Goal: Task Accomplishment & Management: Use online tool/utility

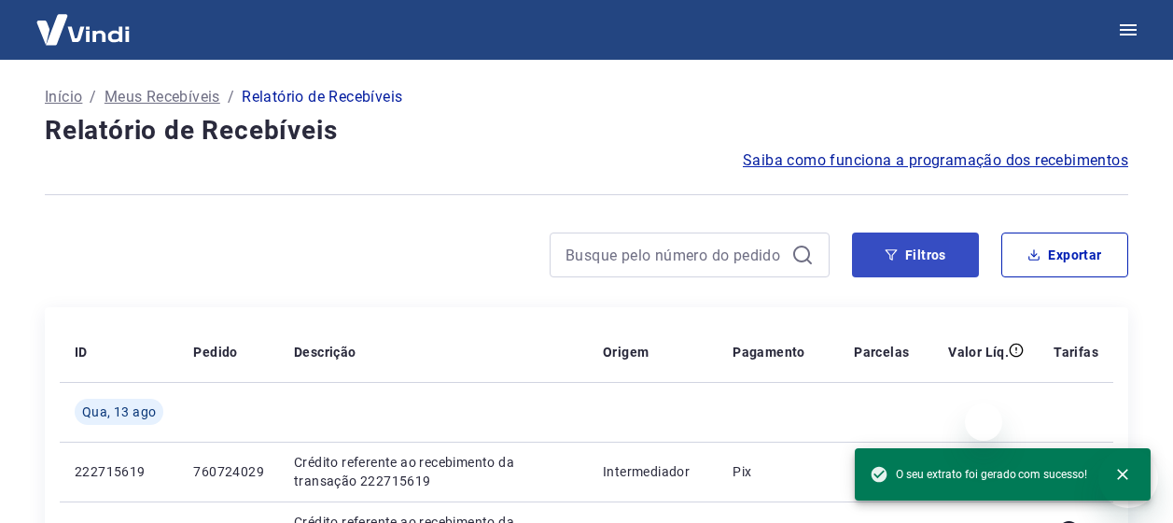
drag, startPoint x: 0, startPoint y: 0, endPoint x: 894, endPoint y: 193, distance: 914.6
click at [913, 232] on div "Filtros Exportar" at bounding box center [586, 262] width 1083 height 60
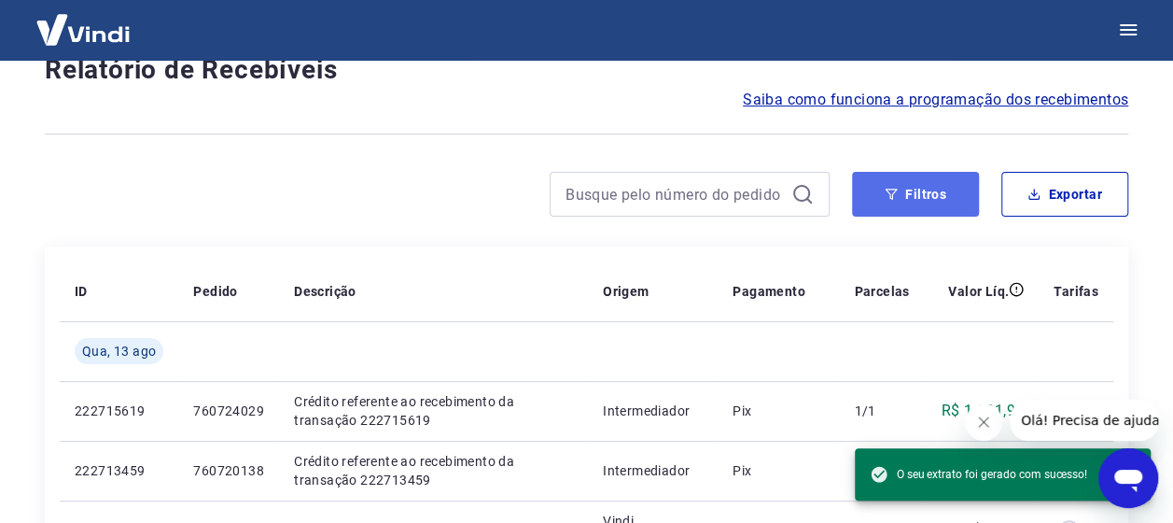
scroll to position [59, 0]
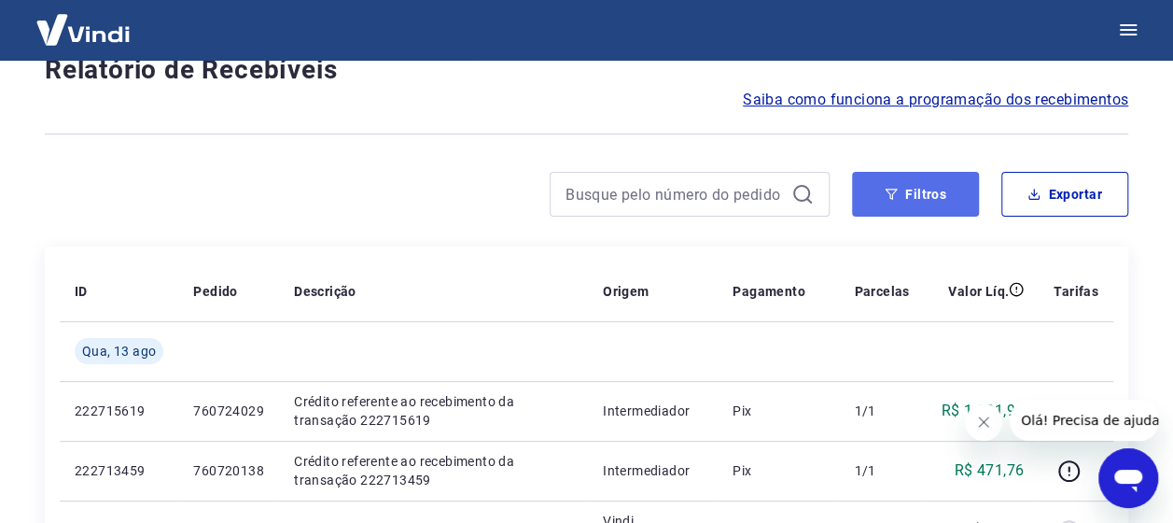
click at [894, 193] on icon "button" at bounding box center [891, 194] width 13 height 13
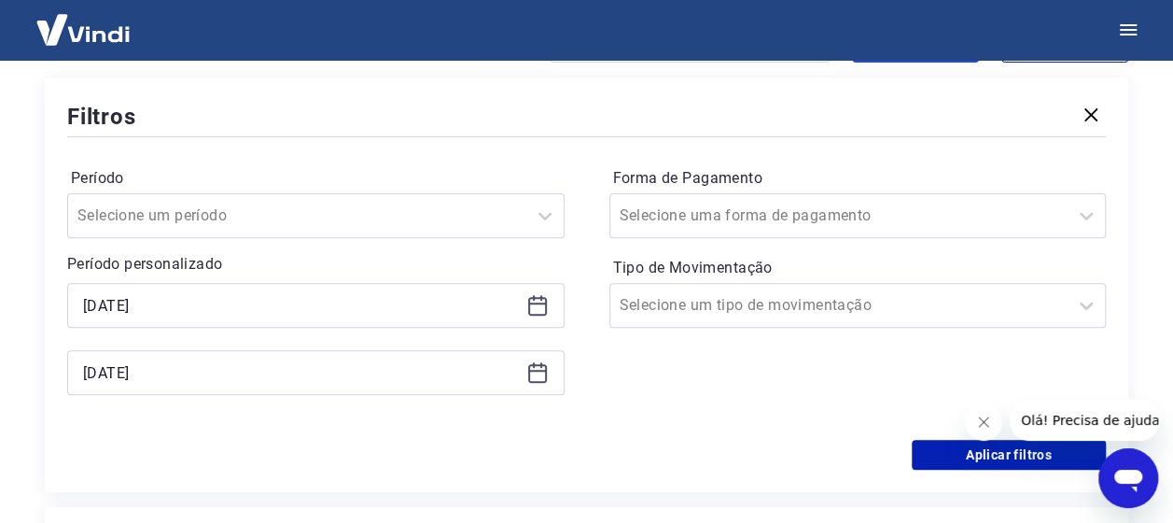
scroll to position [217, 0]
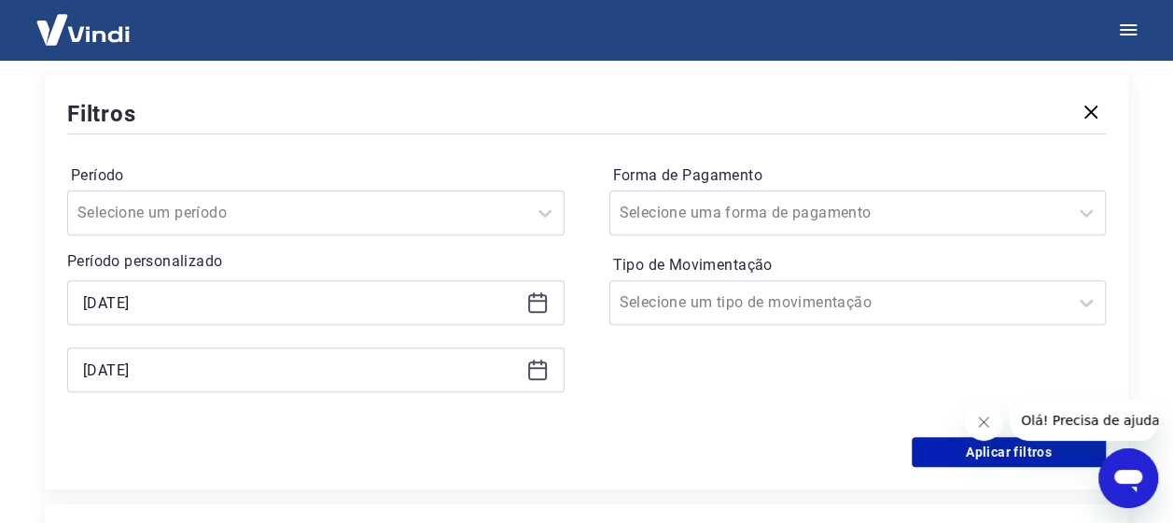
click at [530, 300] on icon at bounding box center [537, 301] width 19 height 2
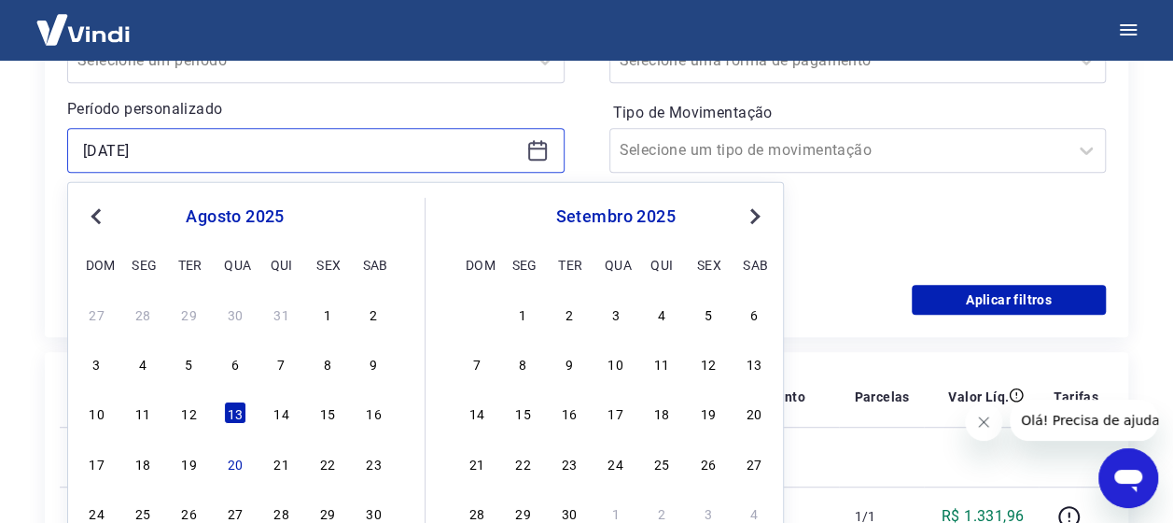
scroll to position [370, 0]
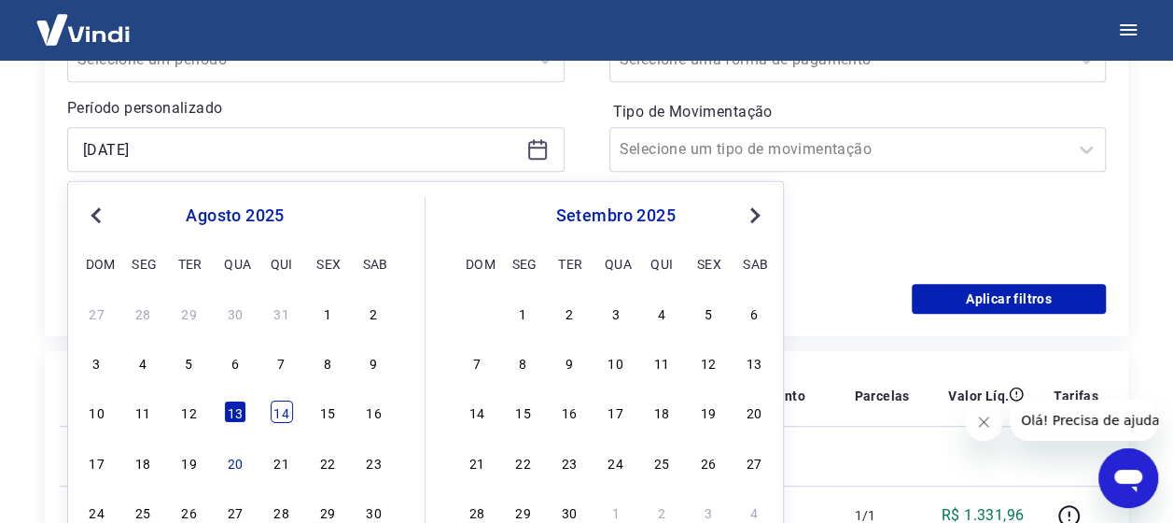
click at [278, 411] on div "14" at bounding box center [282, 411] width 22 height 22
type input "[DATE]"
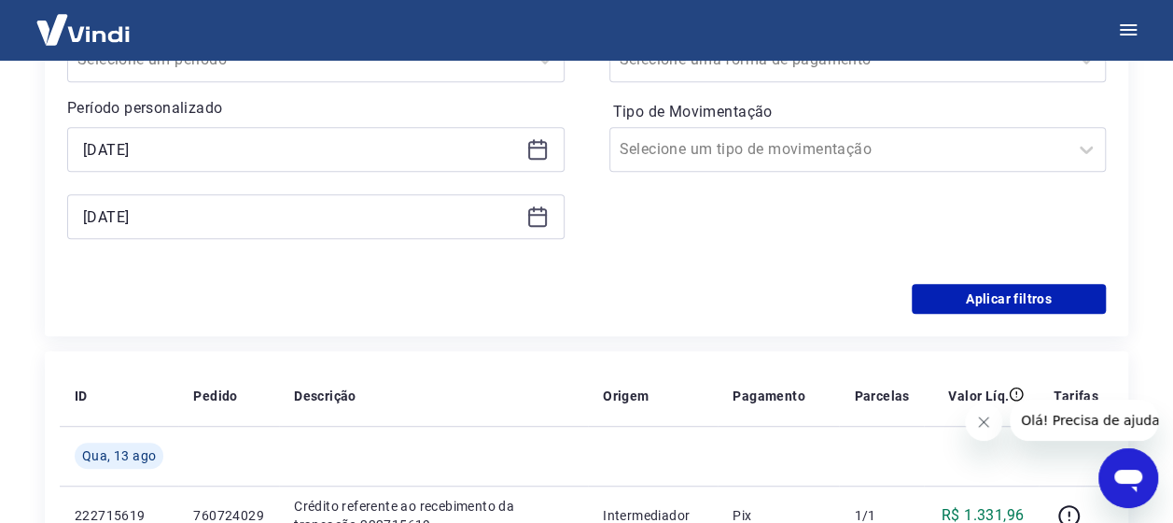
click at [537, 214] on icon at bounding box center [537, 215] width 19 height 2
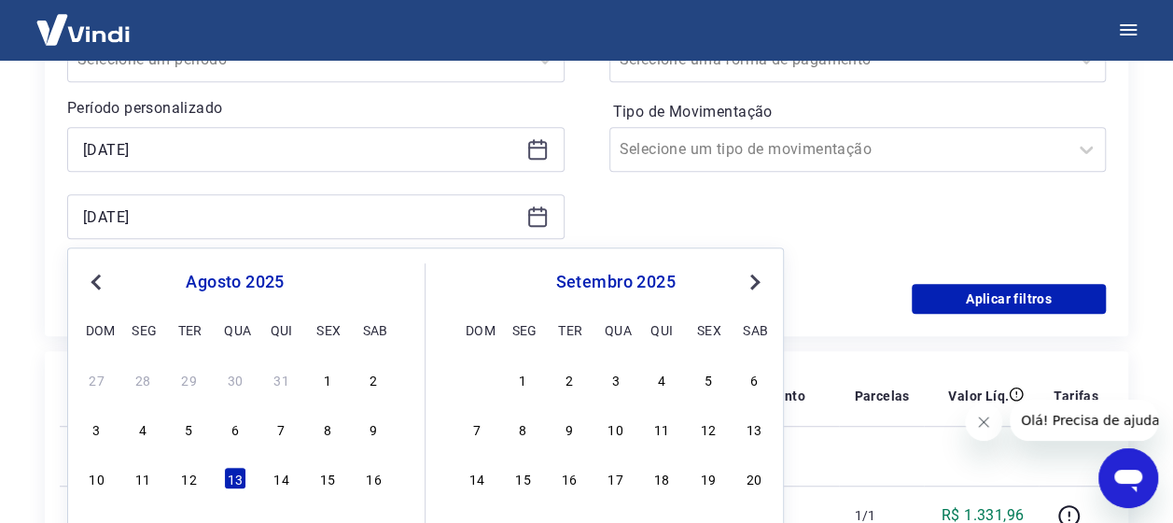
click at [293, 475] on div "10 11 12 13 14 15 16" at bounding box center [235, 478] width 304 height 27
click at [286, 476] on div "14" at bounding box center [282, 478] width 22 height 22
type input "[DATE]"
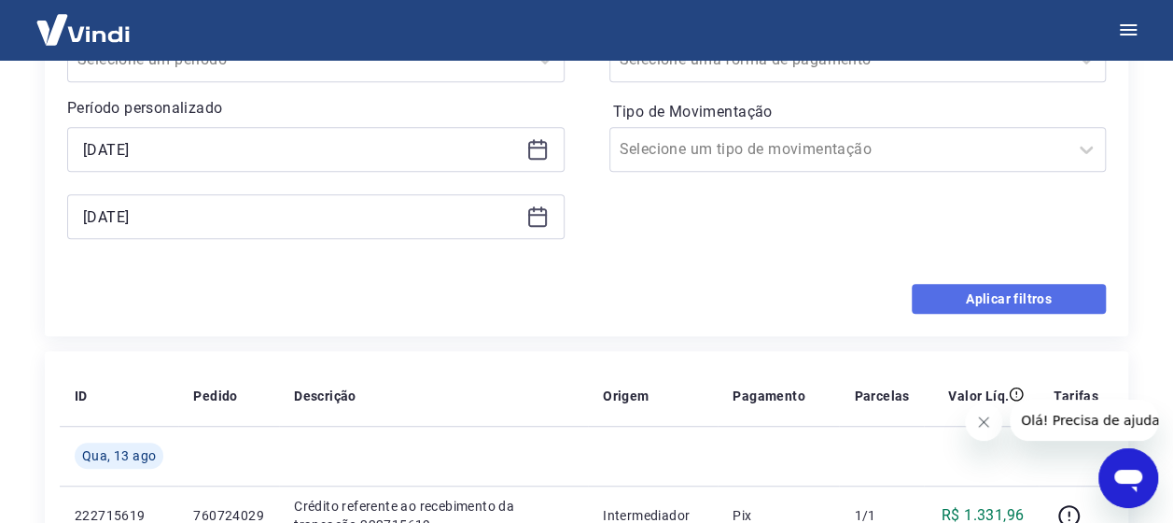
drag, startPoint x: 996, startPoint y: 293, endPoint x: 14, endPoint y: 21, distance: 1018.8
click at [996, 293] on button "Aplicar filtros" at bounding box center [1009, 299] width 194 height 30
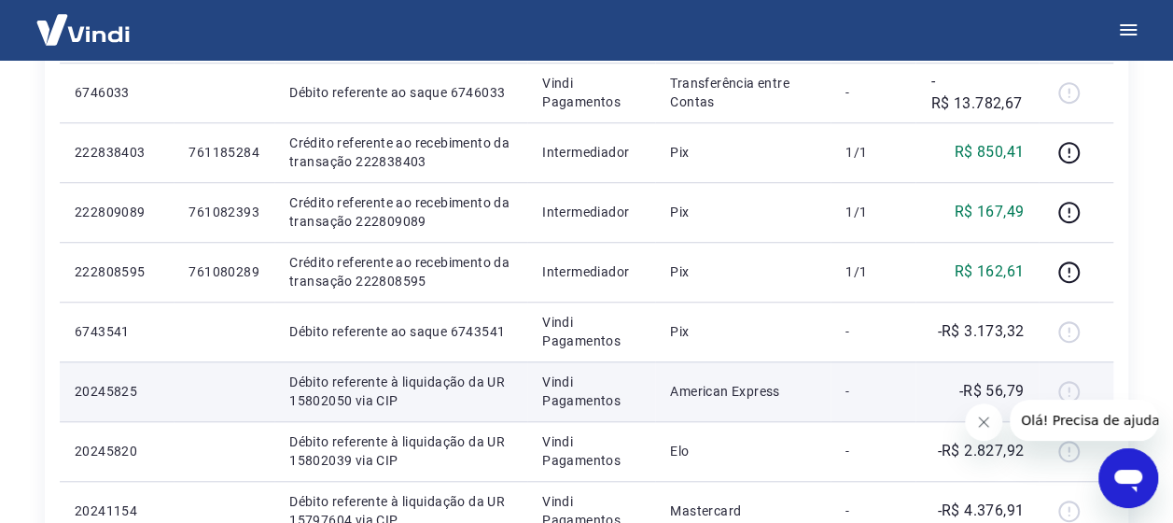
scroll to position [619, 0]
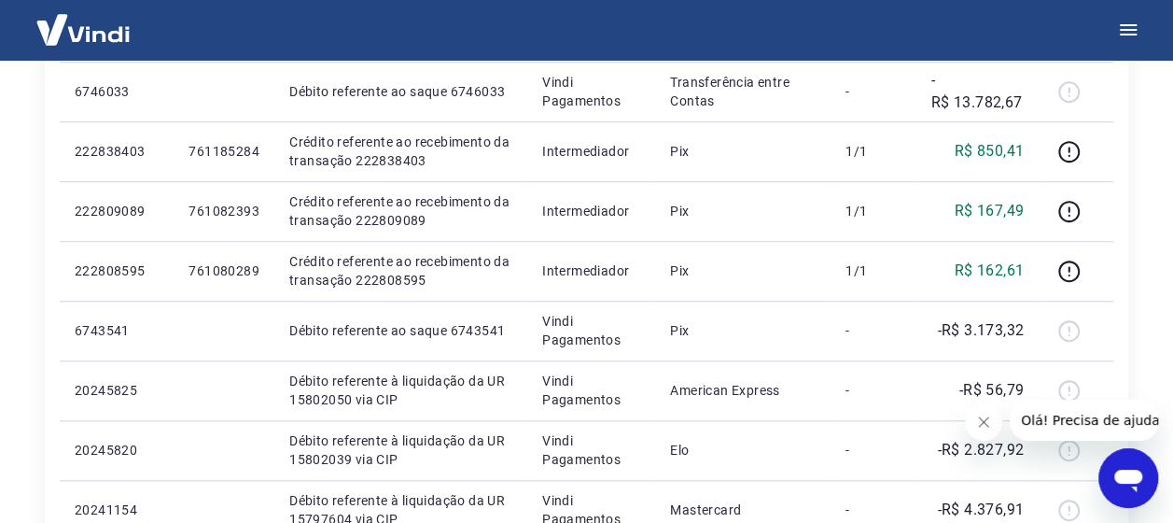
click at [981, 424] on icon "Fechar mensagem da empresa" at bounding box center [983, 421] width 9 height 9
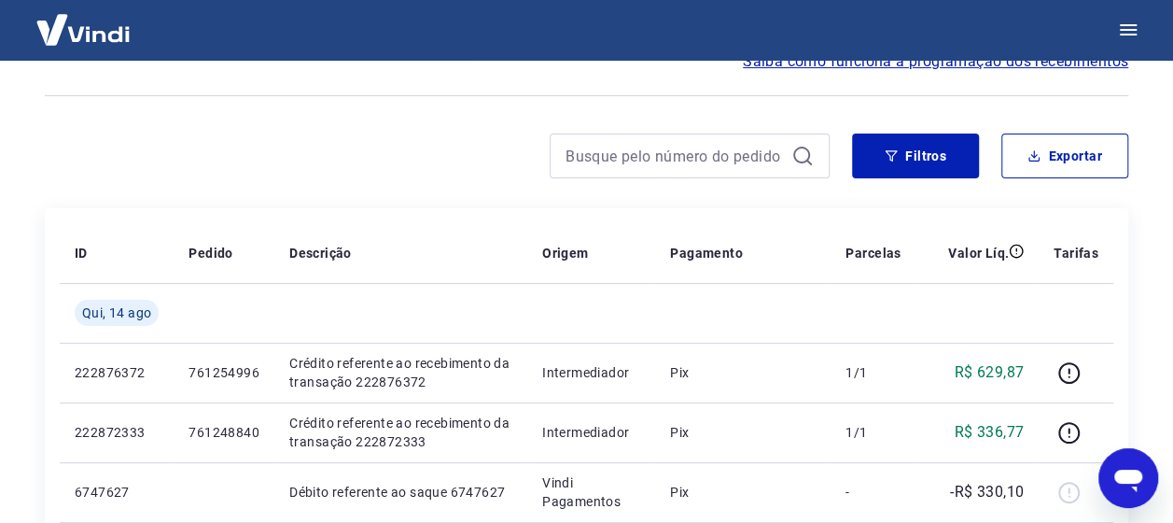
scroll to position [0, 0]
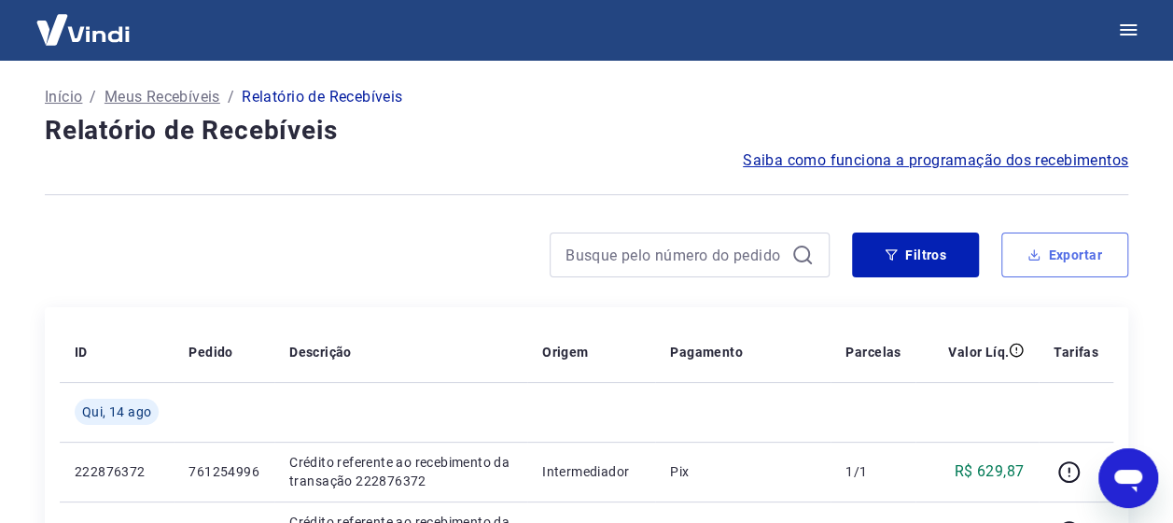
click at [1033, 249] on icon "button" at bounding box center [1033, 254] width 13 height 13
type input "[DATE]"
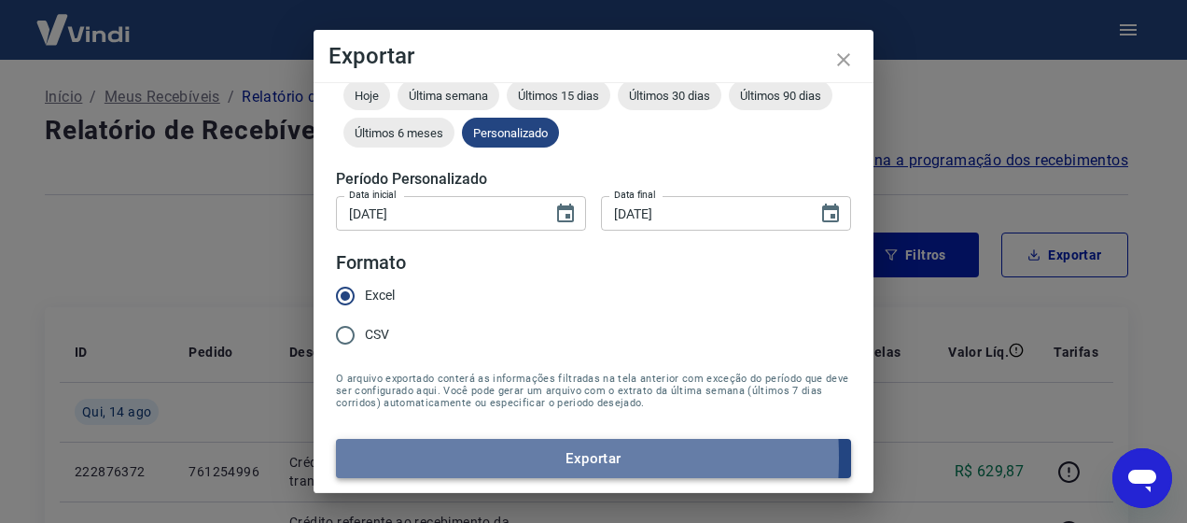
click at [458, 457] on button "Exportar" at bounding box center [593, 458] width 515 height 39
